Goal: Transaction & Acquisition: Register for event/course

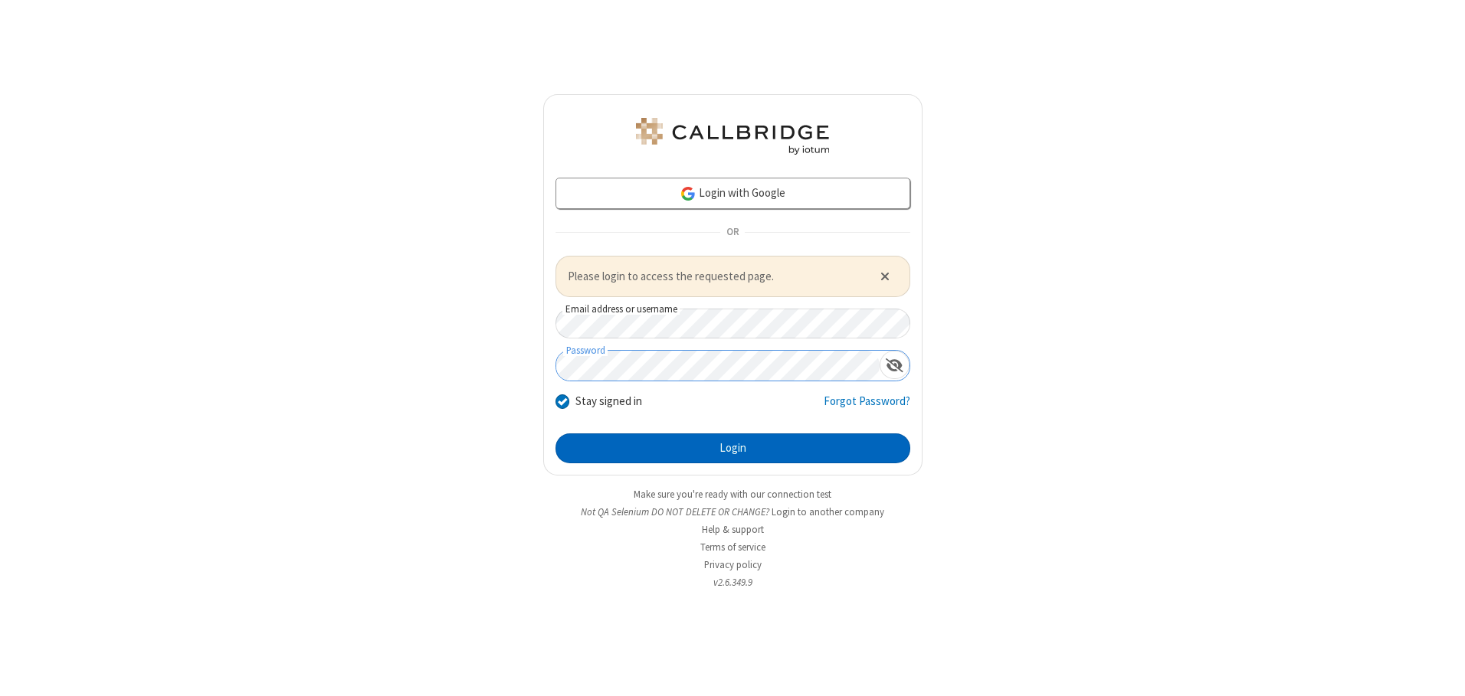
click at [732, 448] on button "Login" at bounding box center [732, 449] width 355 height 31
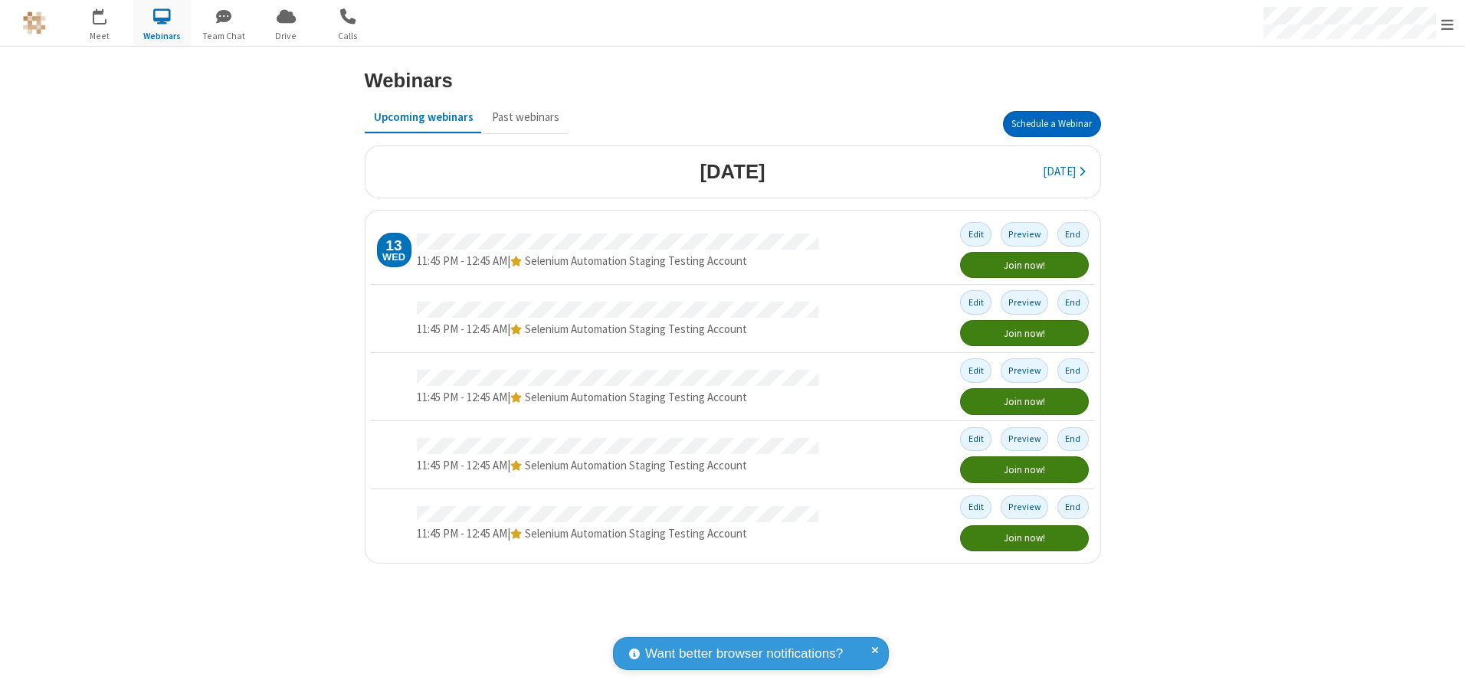
click at [1051, 124] on button "Schedule a Webinar" at bounding box center [1052, 124] width 98 height 26
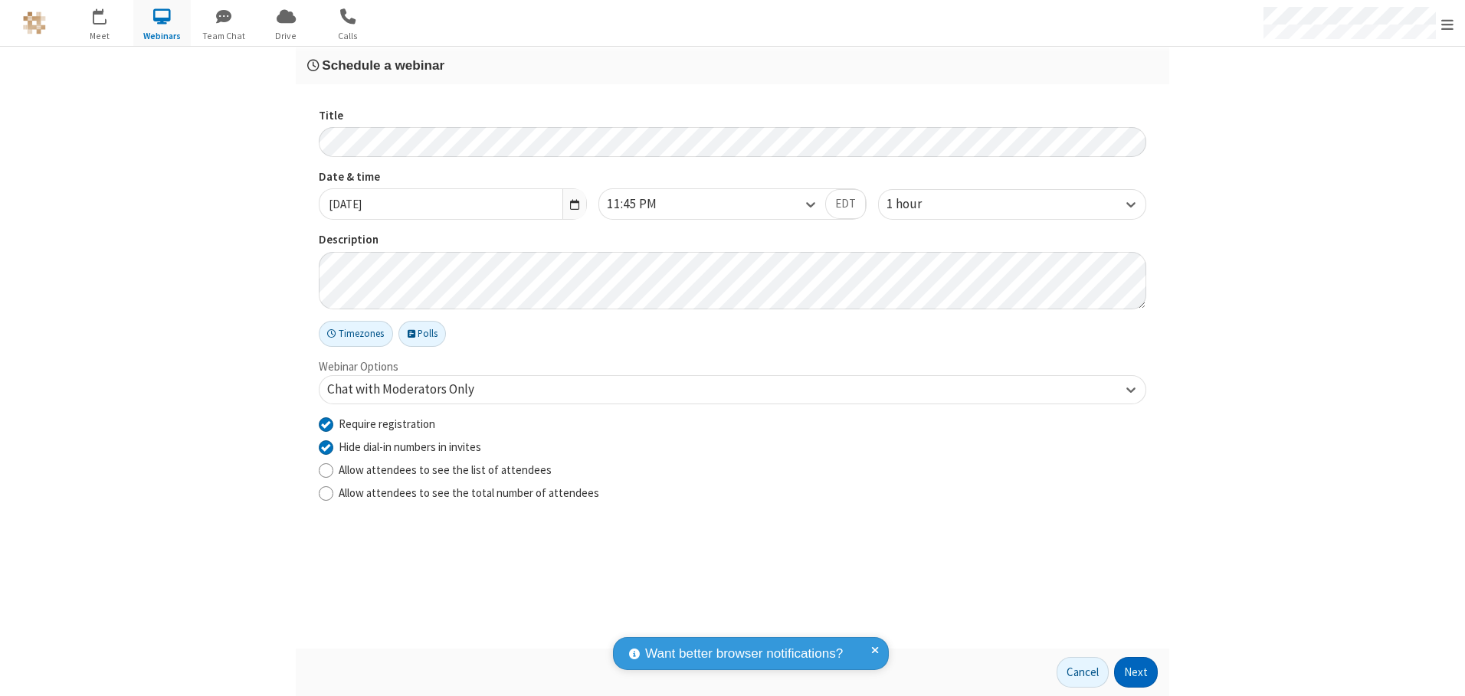
click at [1136, 673] on button "Next" at bounding box center [1136, 672] width 44 height 31
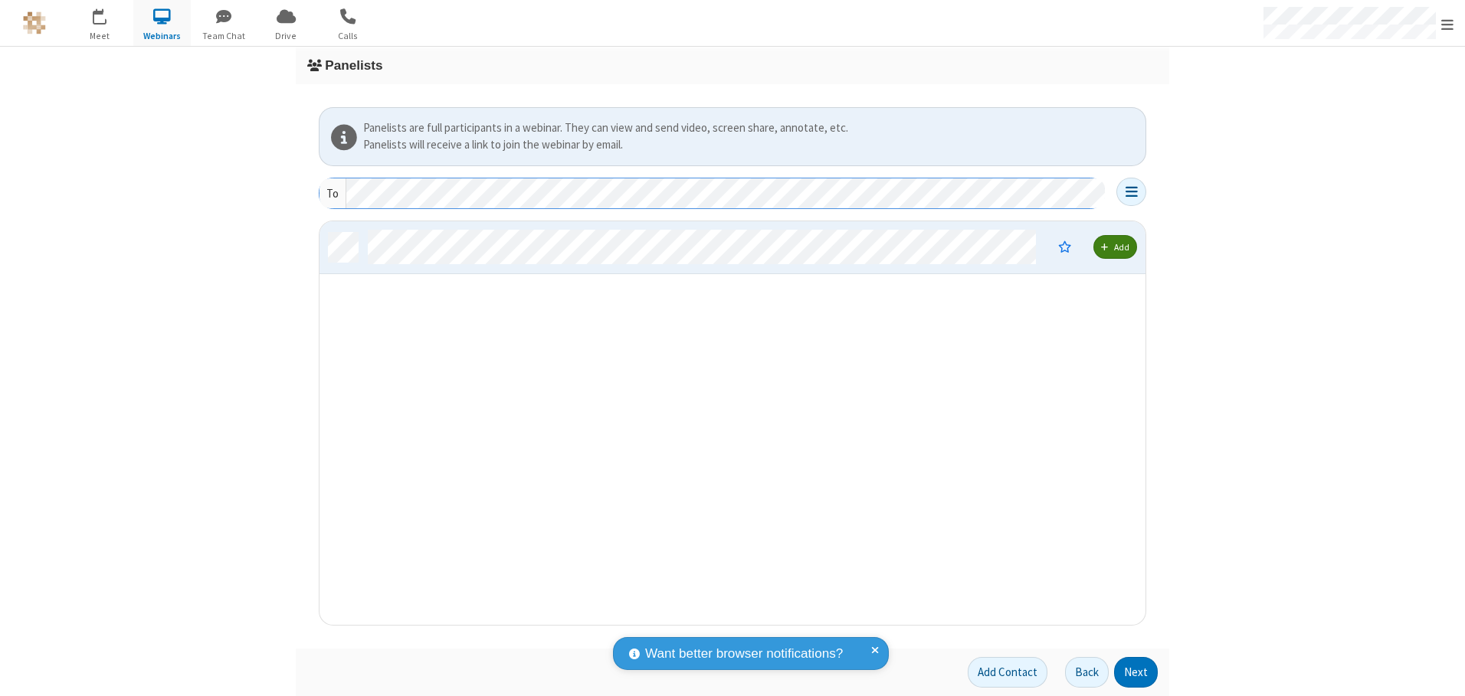
scroll to position [392, 814]
click at [1136, 673] on button "Next" at bounding box center [1136, 672] width 44 height 31
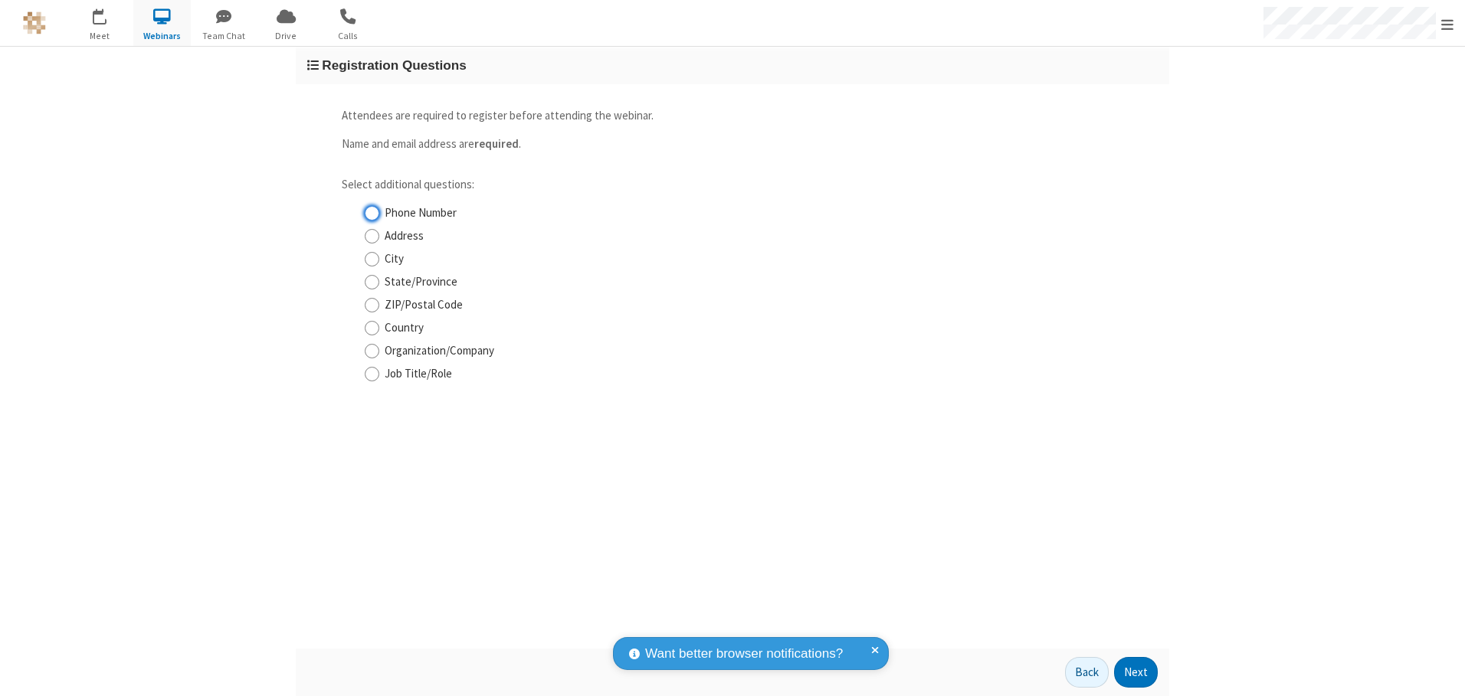
click at [372, 213] on input "Phone Number" at bounding box center [372, 213] width 15 height 16
checkbox input "true"
click at [1136, 673] on button "Next" at bounding box center [1136, 672] width 44 height 31
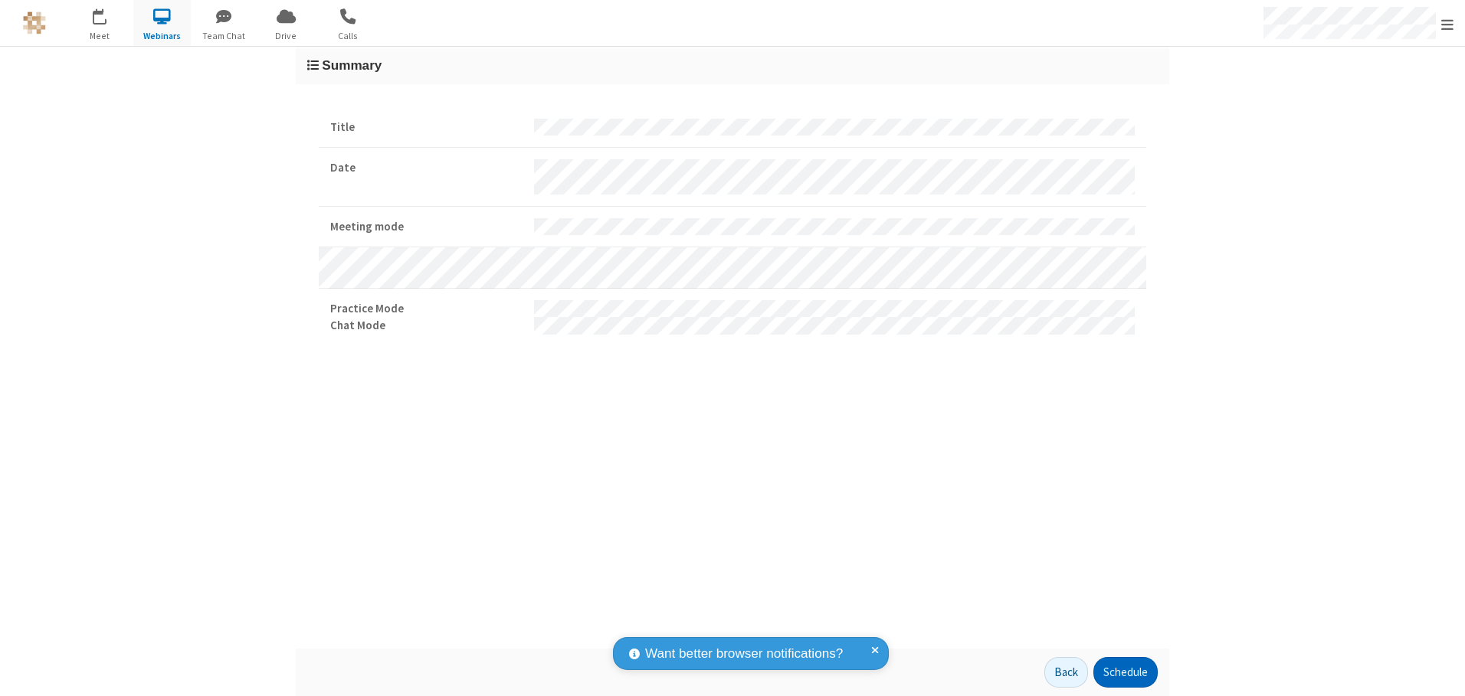
click at [1125, 673] on button "Schedule" at bounding box center [1125, 672] width 64 height 31
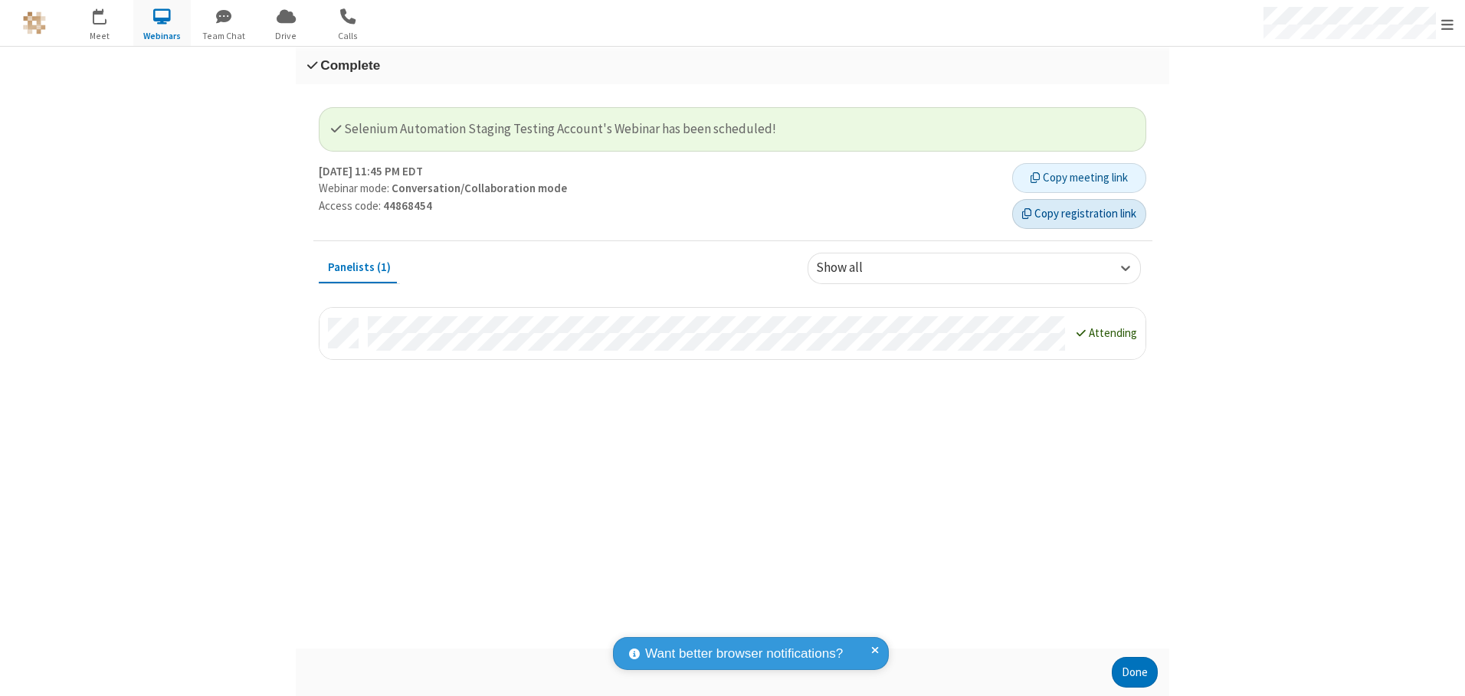
click at [1079, 214] on button "Copy registration link" at bounding box center [1079, 214] width 134 height 31
click at [1134, 673] on button "Done" at bounding box center [1134, 672] width 46 height 31
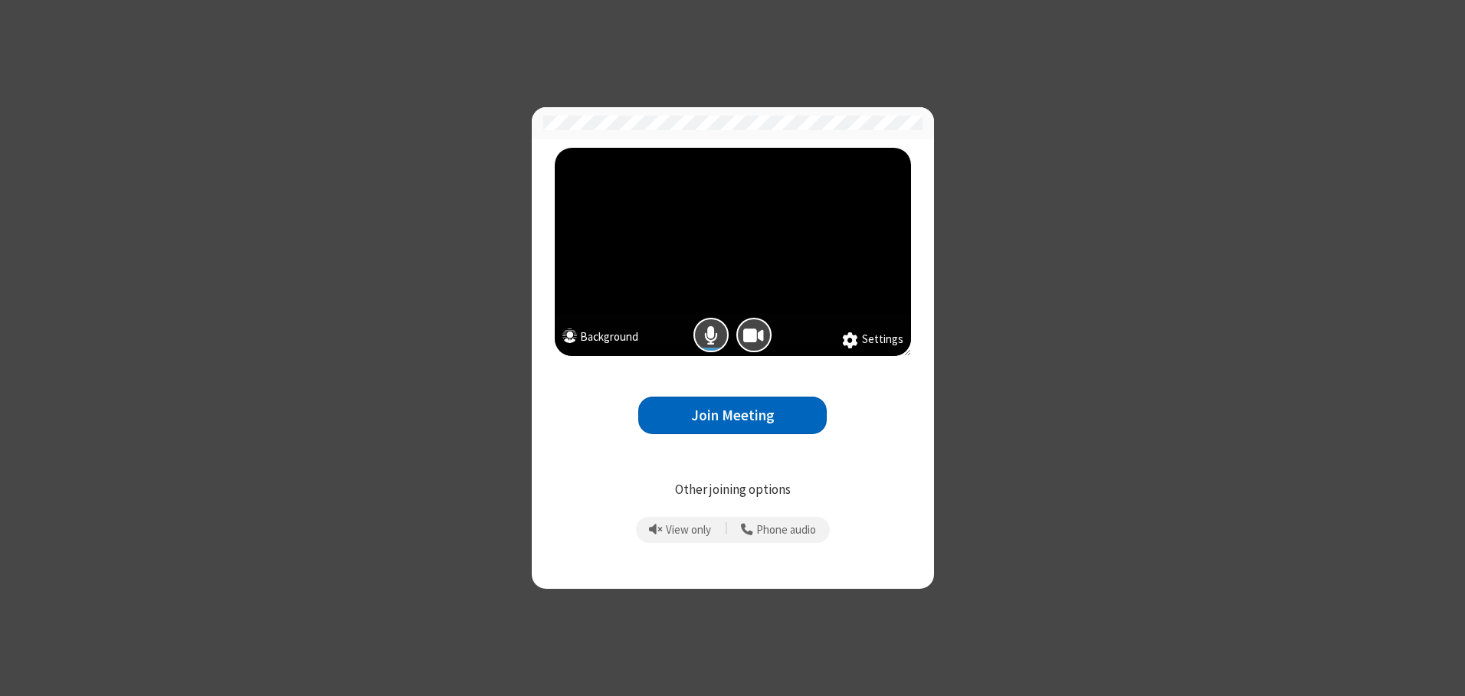
click at [732, 415] on button "Join Meeting" at bounding box center [732, 416] width 188 height 38
